Goal: Information Seeking & Learning: Learn about a topic

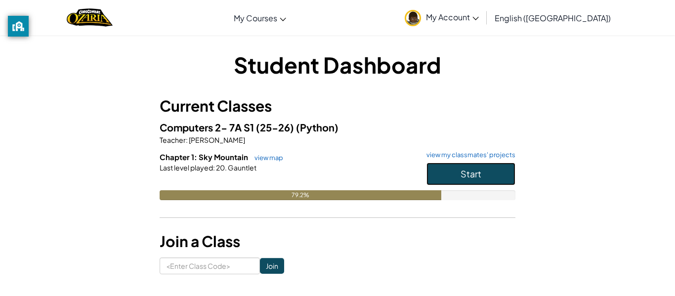
click at [495, 176] on button "Start" at bounding box center [471, 174] width 89 height 23
click at [454, 178] on button "Start" at bounding box center [471, 174] width 89 height 23
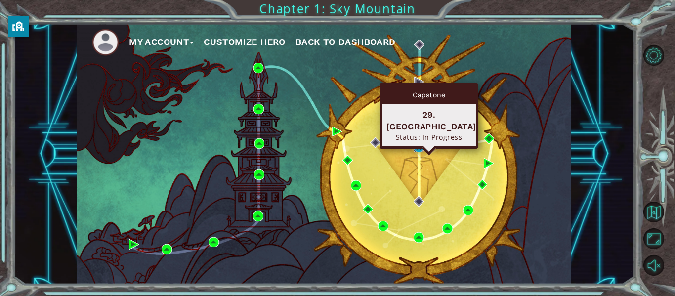
click at [415, 146] on img at bounding box center [419, 147] width 10 height 10
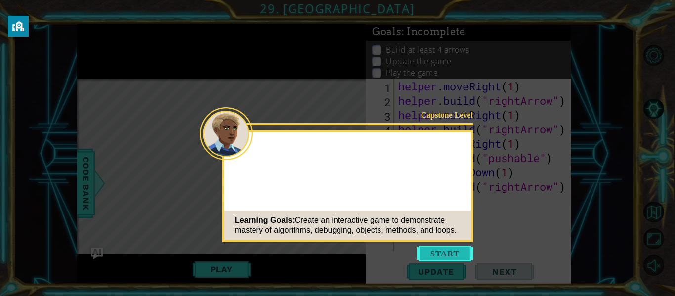
click at [457, 247] on button "Start" at bounding box center [445, 254] width 56 height 16
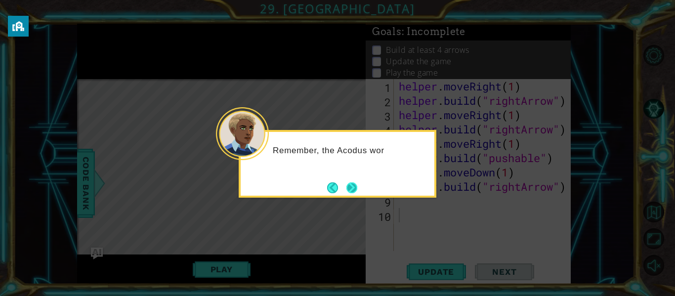
click at [354, 189] on button "Next" at bounding box center [352, 187] width 11 height 11
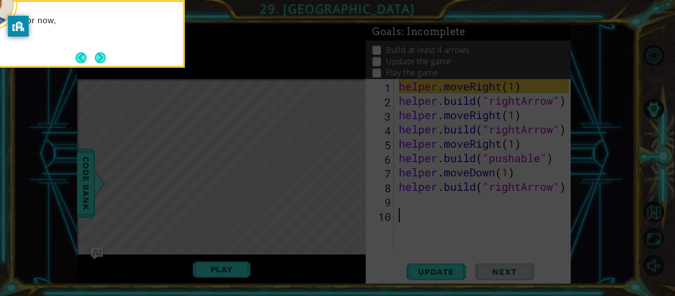
click at [240, 139] on icon at bounding box center [337, 44] width 675 height 504
click at [98, 52] on button "Next" at bounding box center [100, 57] width 11 height 11
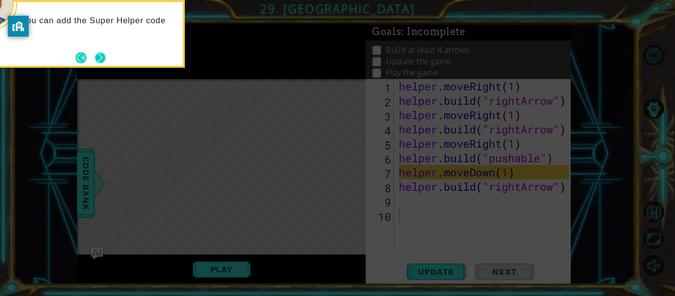
click at [103, 52] on button "Next" at bounding box center [100, 57] width 11 height 11
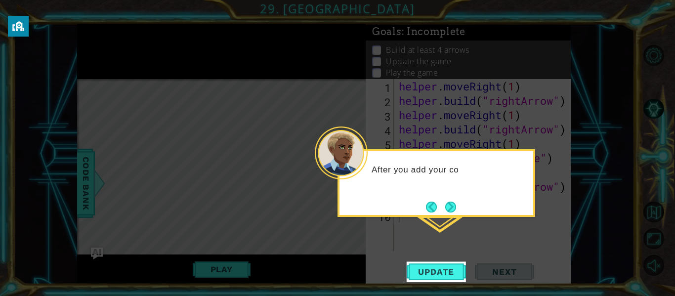
click at [450, 195] on div "After you add your co" at bounding box center [437, 183] width 198 height 68
click at [447, 202] on button "Next" at bounding box center [450, 207] width 11 height 11
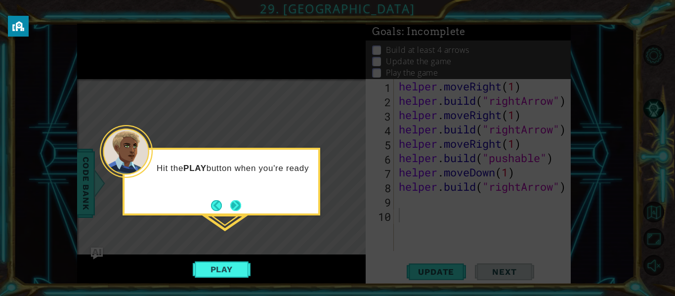
click at [234, 205] on button "Next" at bounding box center [235, 205] width 11 height 11
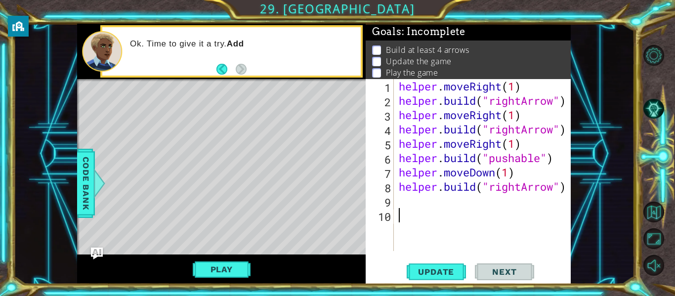
click at [433, 104] on div "helper . moveRight ( 1 ) helper . build ( "rightArrow" ) helper . moveRight ( 1…" at bounding box center [485, 179] width 177 height 201
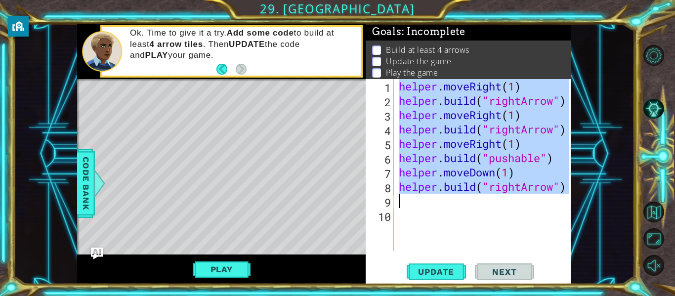
drag, startPoint x: 398, startPoint y: 84, endPoint x: 560, endPoint y: 207, distance: 203.1
click at [560, 207] on div "helper . moveRight ( 1 ) helper . build ( "rightArrow" ) helper . moveRight ( 1…" at bounding box center [485, 179] width 177 height 201
type textarea "helper.build("rightArrow")"
click at [557, 208] on div "helper . moveRight ( 1 ) helper . build ( "rightArrow" ) helper . moveRight ( 1…" at bounding box center [485, 179] width 177 height 201
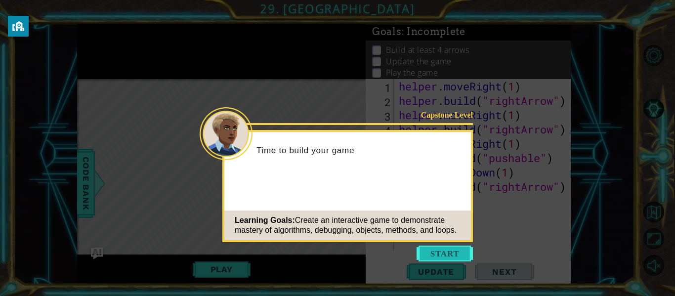
click at [449, 249] on button "Start" at bounding box center [445, 254] width 56 height 16
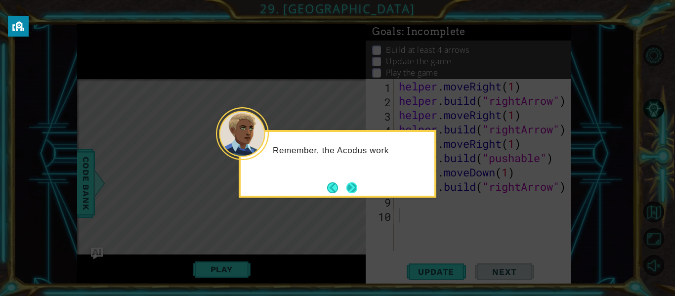
click at [350, 182] on button "Next" at bounding box center [352, 187] width 11 height 11
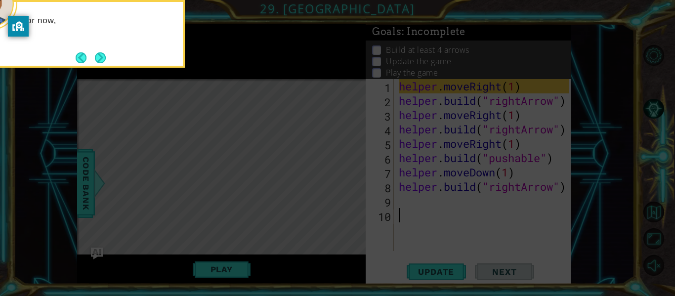
click at [415, 149] on icon at bounding box center [337, 44] width 675 height 504
click at [95, 56] on button "Next" at bounding box center [100, 57] width 11 height 11
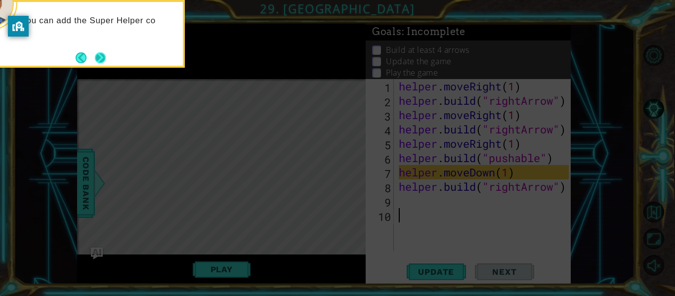
click at [101, 52] on button "Next" at bounding box center [100, 57] width 11 height 11
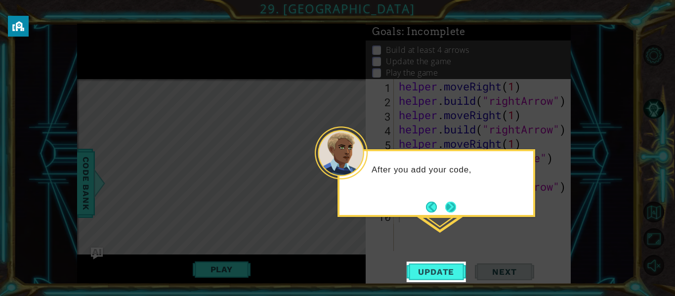
click at [454, 203] on button "Next" at bounding box center [450, 207] width 11 height 11
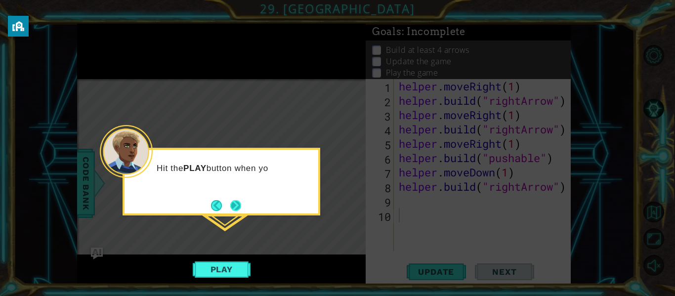
click at [235, 200] on button "Next" at bounding box center [235, 205] width 11 height 11
